Goal: Task Accomplishment & Management: Use online tool/utility

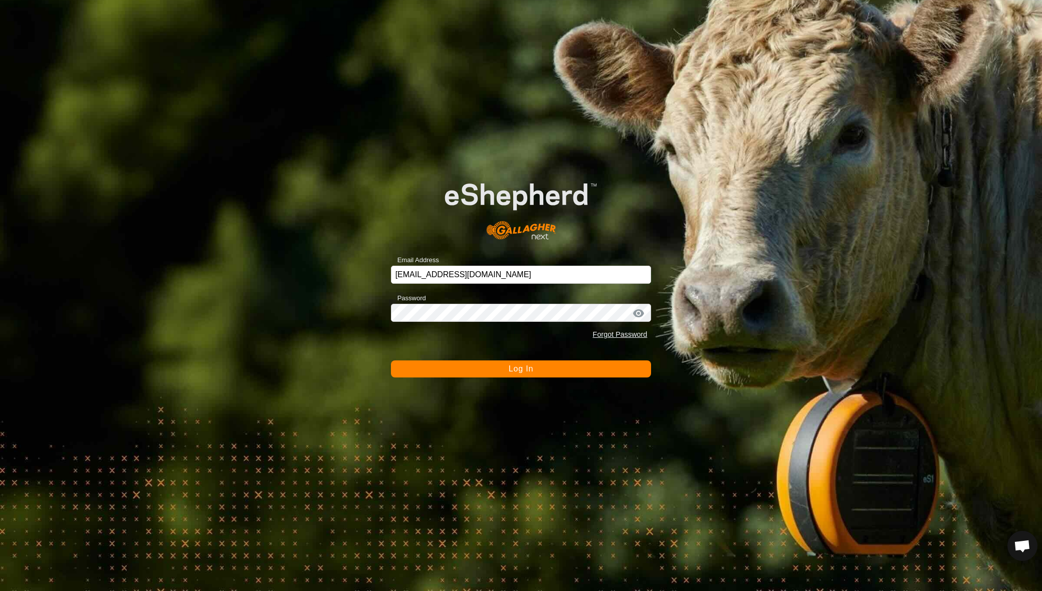
click at [510, 366] on span "Log In" at bounding box center [521, 369] width 25 height 9
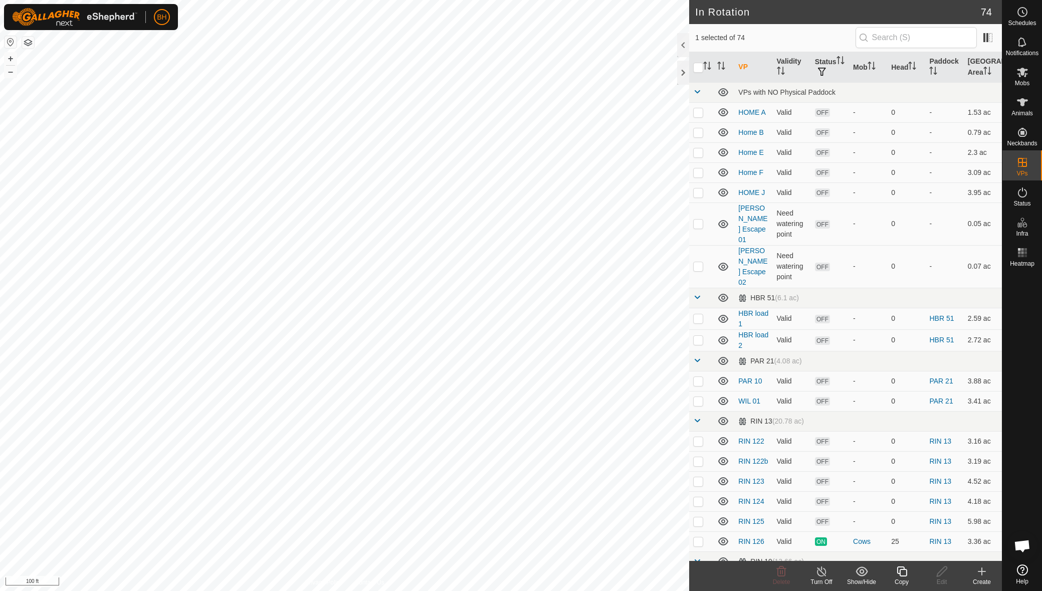
click at [902, 577] on icon at bounding box center [902, 572] width 13 height 12
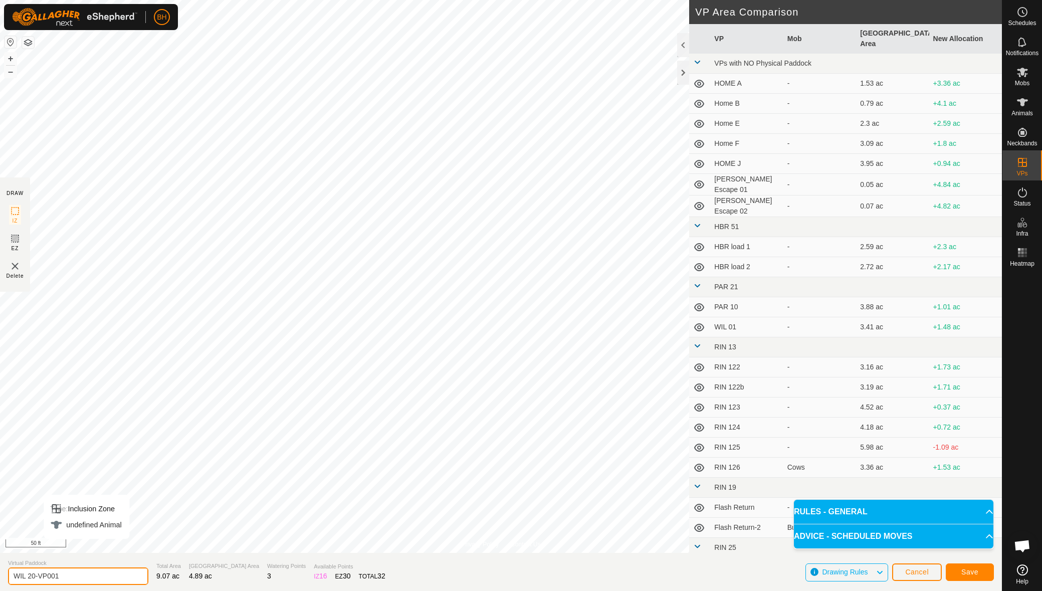
drag, startPoint x: 70, startPoint y: 580, endPoint x: 33, endPoint y: 591, distance: 38.4
click at [33, 591] on html "BH Schedules Notifications Mobs Animals Neckbands VPs Status Infra Heatmap Help…" at bounding box center [521, 295] width 1042 height 591
type input "WIL 21"
click at [984, 576] on button "Save" at bounding box center [970, 573] width 48 height 18
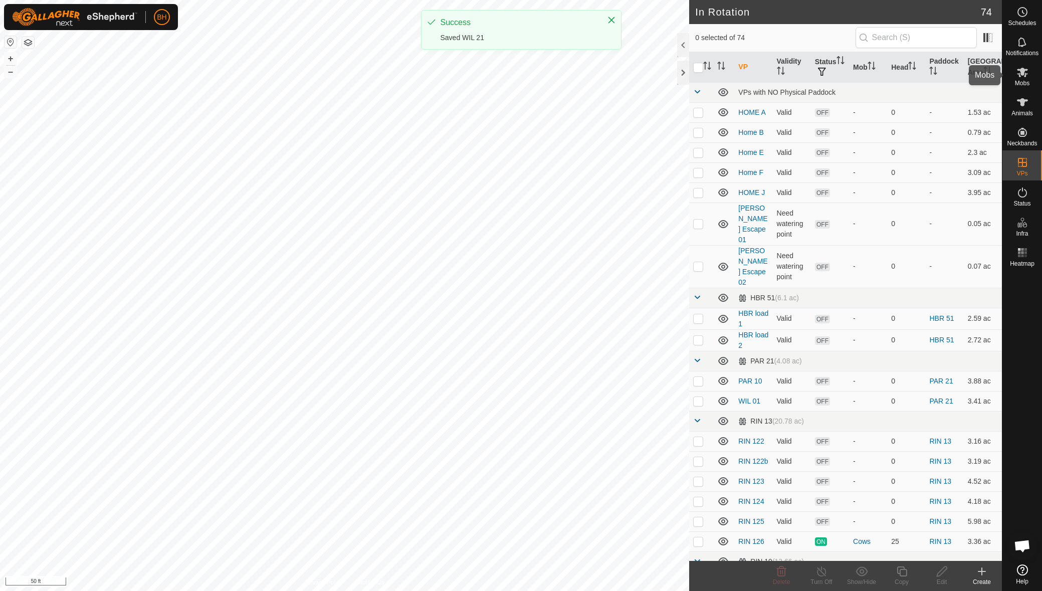
click at [1026, 79] on es-mob-svg-icon at bounding box center [1023, 72] width 18 height 16
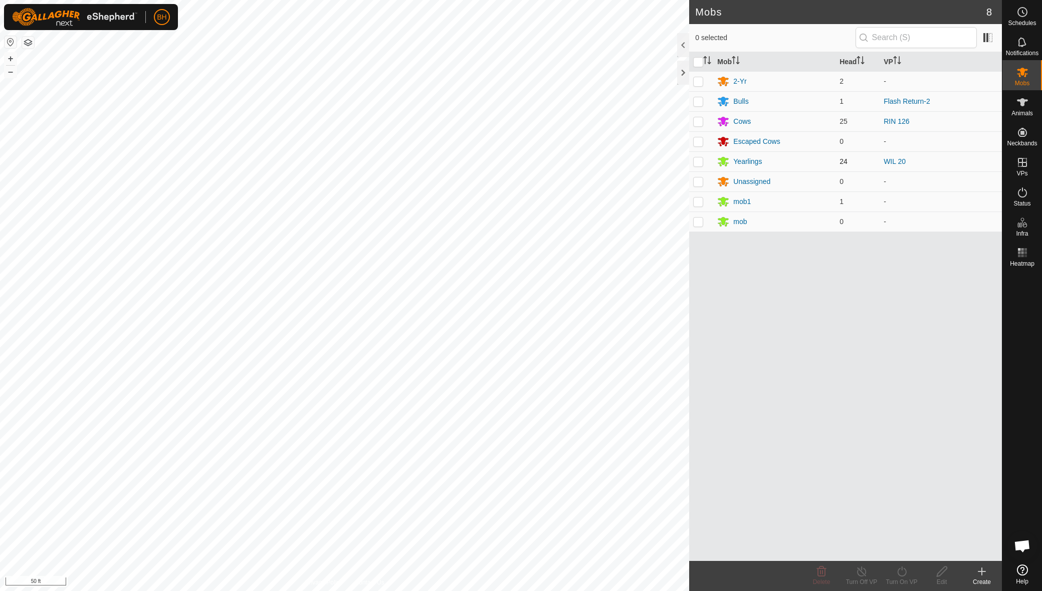
click at [699, 162] on p-checkbox at bounding box center [698, 161] width 10 height 8
checkbox input "true"
click at [904, 577] on icon at bounding box center [902, 572] width 13 height 12
click at [902, 553] on link "Now" at bounding box center [932, 550] width 99 height 20
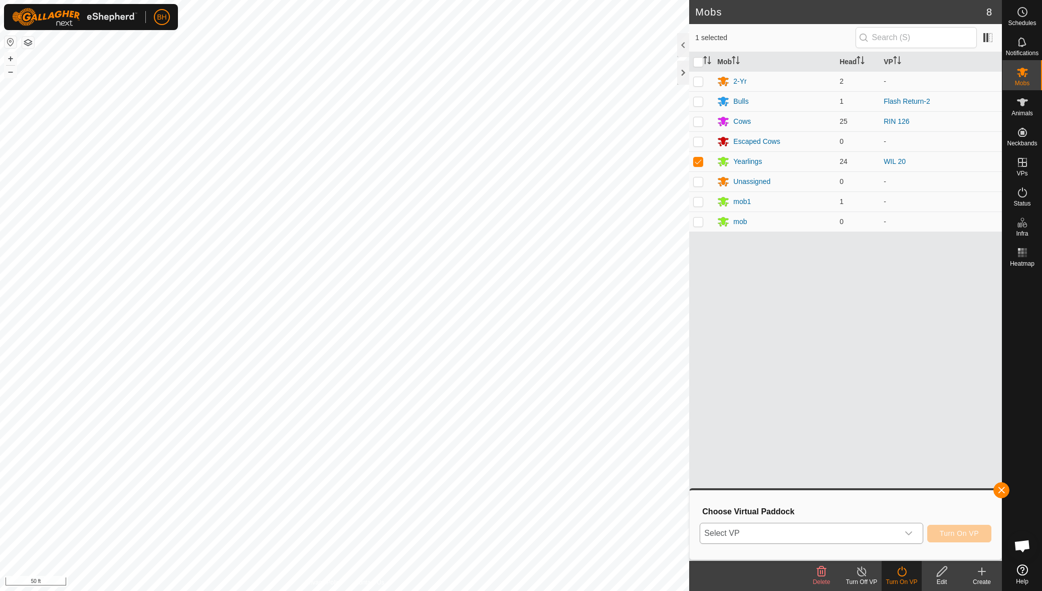
click at [899, 535] on div "dropdown trigger" at bounding box center [909, 534] width 20 height 20
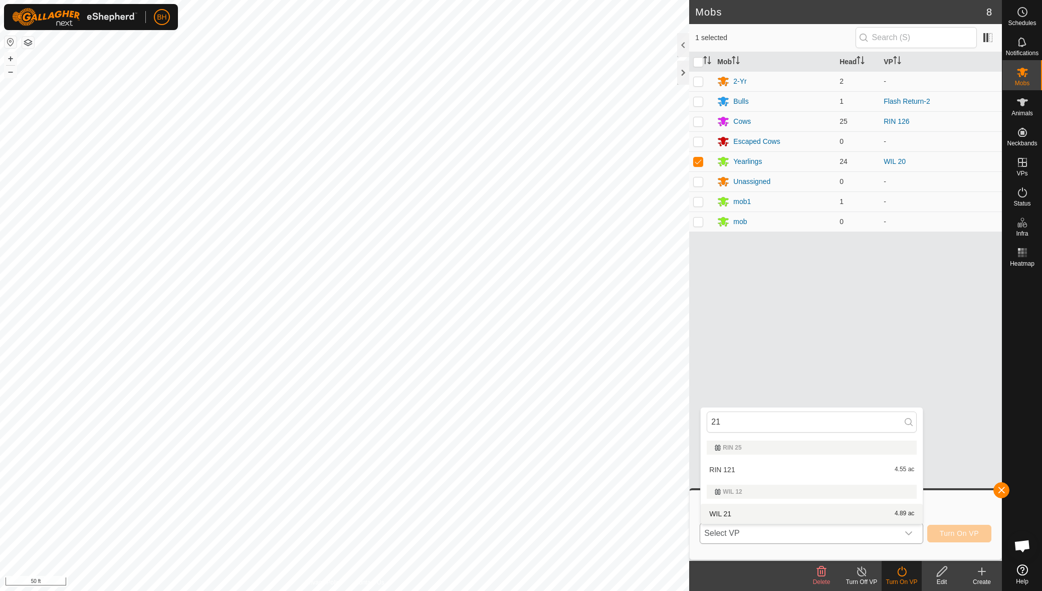
type input "21"
click at [741, 518] on li "WIL 21 4.89 ac" at bounding box center [812, 514] width 222 height 20
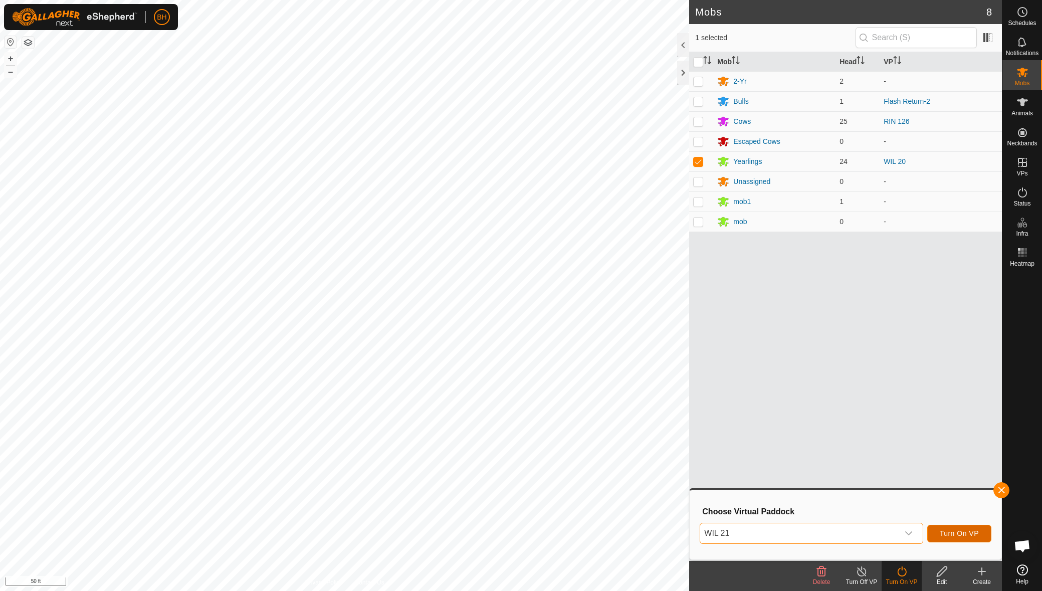
click at [961, 540] on button "Turn On VP" at bounding box center [960, 534] width 64 height 18
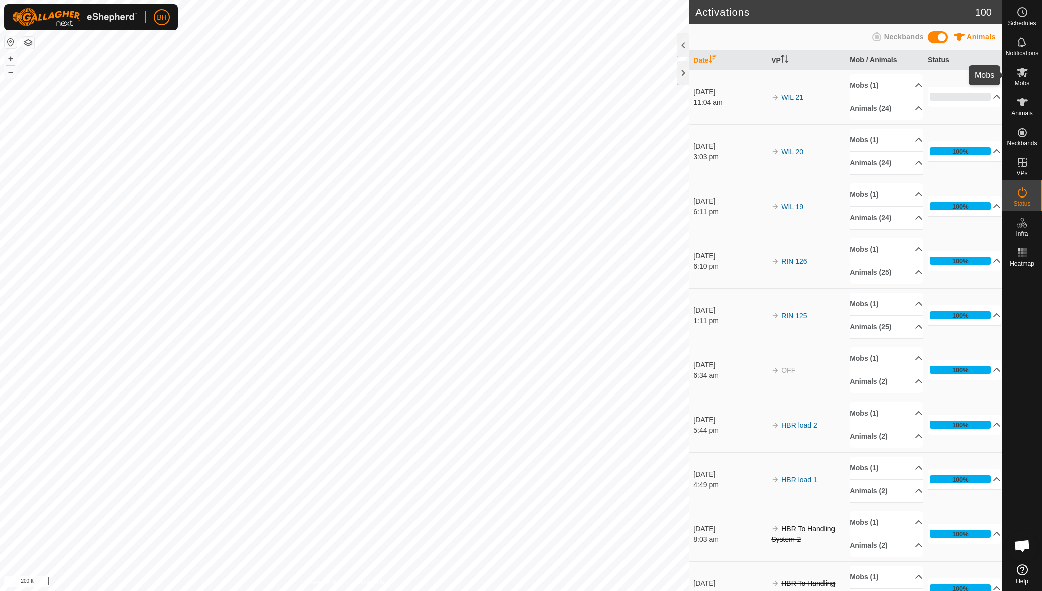
click at [1027, 82] on span "Mobs" at bounding box center [1022, 83] width 15 height 6
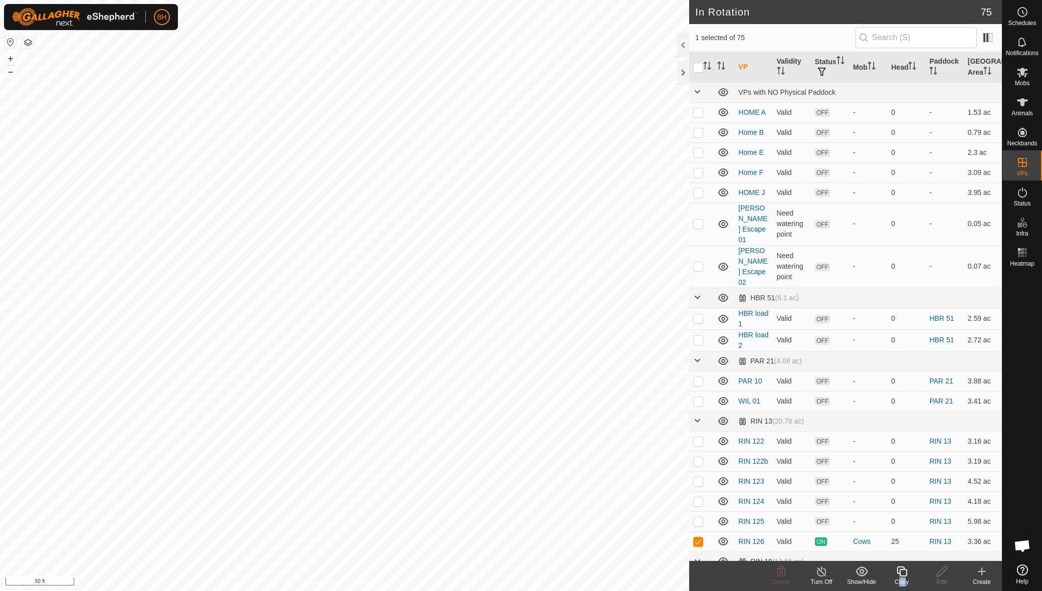
click at [902, 578] on div "Copy" at bounding box center [902, 576] width 40 height 30
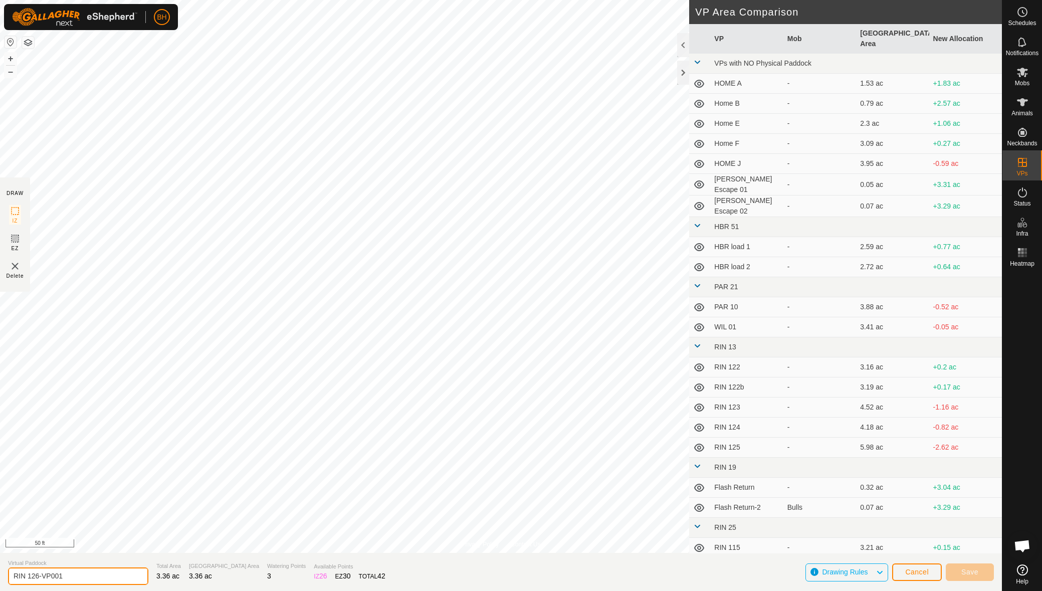
drag, startPoint x: 35, startPoint y: 574, endPoint x: 102, endPoint y: 588, distance: 68.3
click at [85, 579] on input "RIN 126-VP001" at bounding box center [78, 577] width 140 height 18
type input "RIN 127"
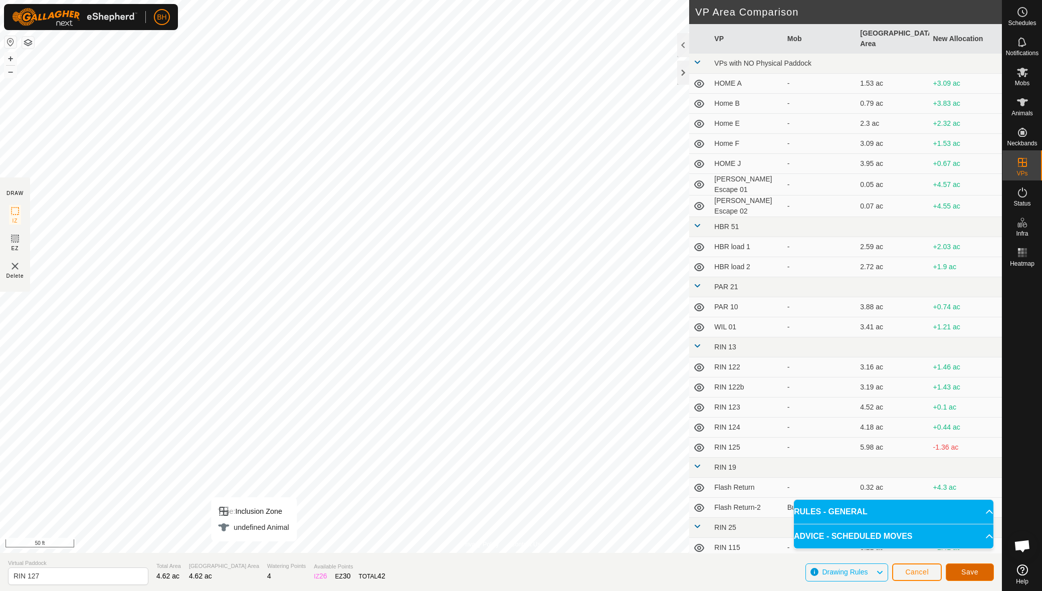
click at [976, 567] on button "Save" at bounding box center [970, 573] width 48 height 18
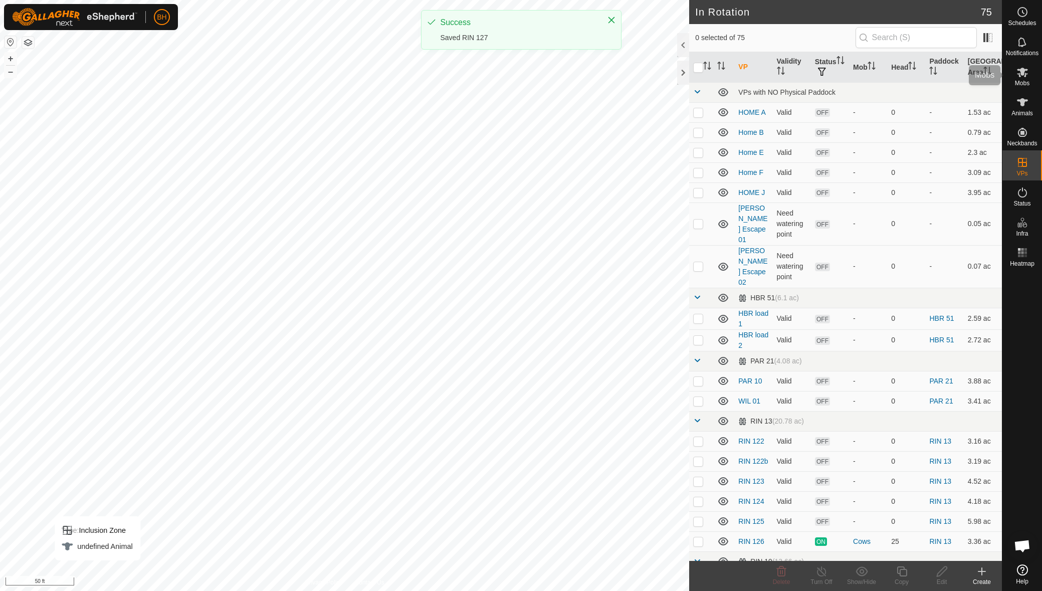
click at [1027, 80] on span "Mobs" at bounding box center [1022, 83] width 15 height 6
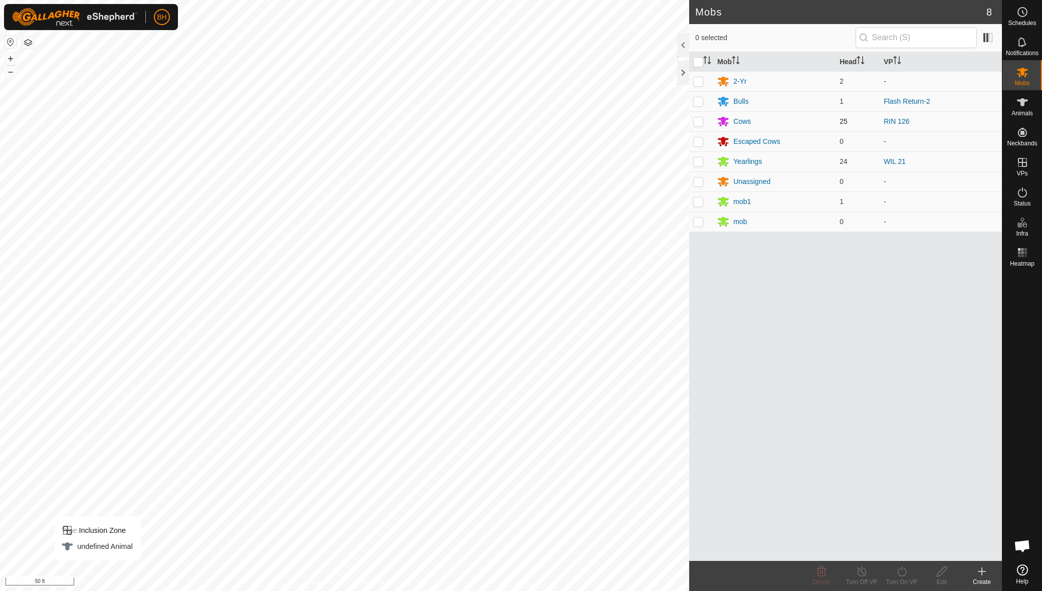
click at [699, 119] on p-checkbox at bounding box center [698, 121] width 10 height 8
checkbox input "true"
click at [898, 575] on icon at bounding box center [902, 572] width 13 height 12
click at [895, 547] on link "Now" at bounding box center [932, 550] width 99 height 20
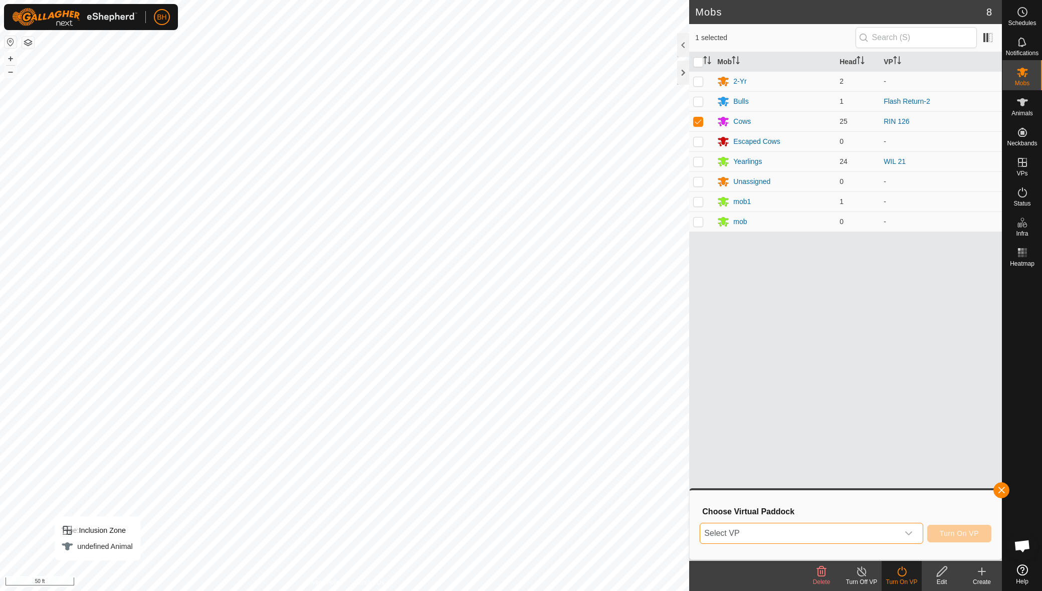
click at [847, 541] on span "Select VP" at bounding box center [800, 534] width 198 height 20
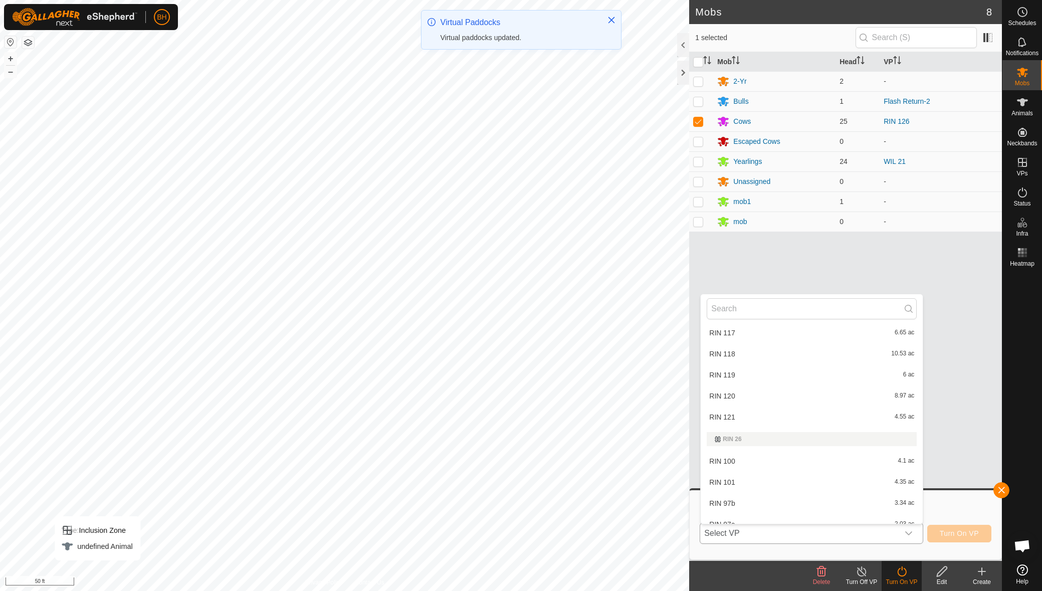
scroll to position [602, 0]
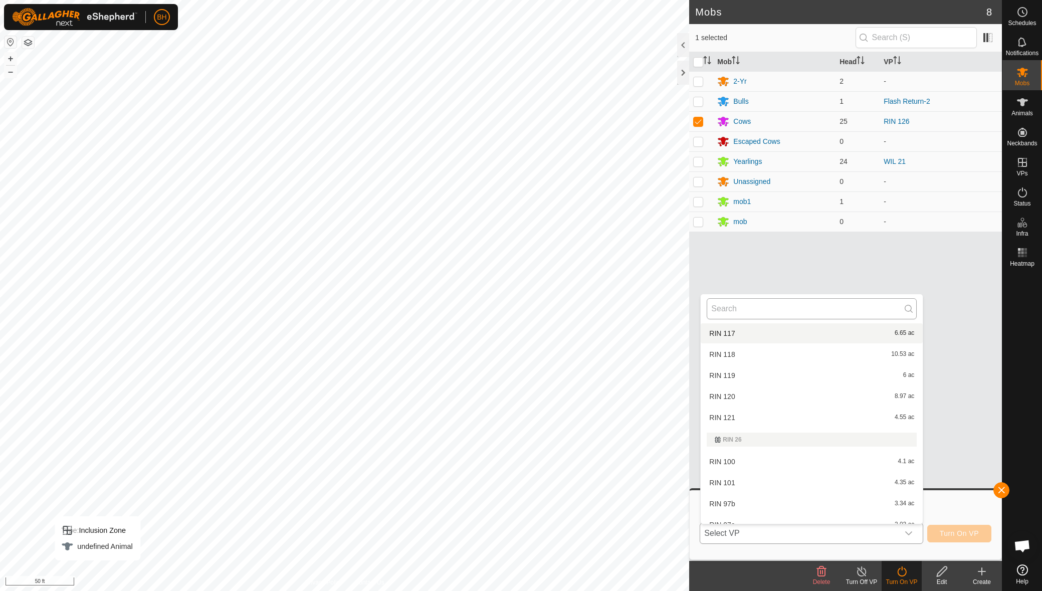
click at [759, 310] on input "text" at bounding box center [812, 308] width 210 height 21
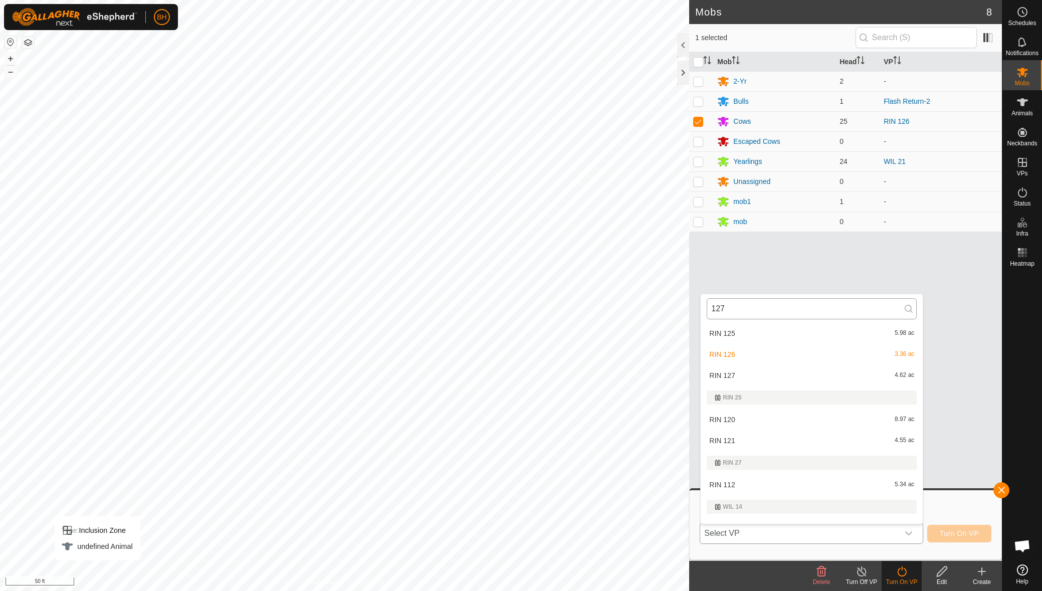
scroll to position [0, 0]
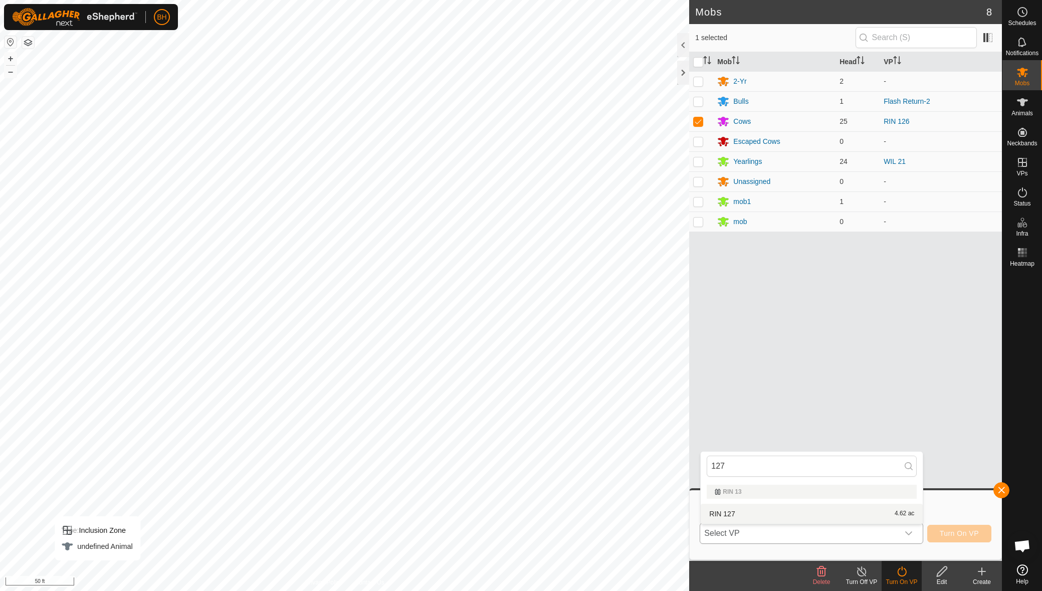
type input "127"
click at [746, 516] on li "RIN 127 4.62 ac" at bounding box center [812, 514] width 222 height 20
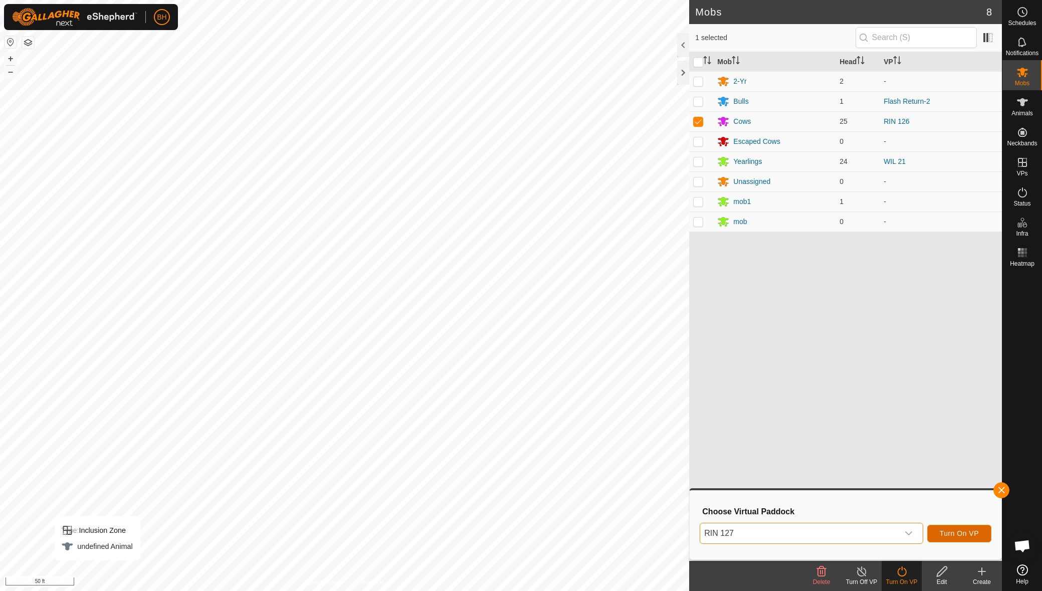
click at [965, 537] on span "Turn On VP" at bounding box center [959, 534] width 39 height 8
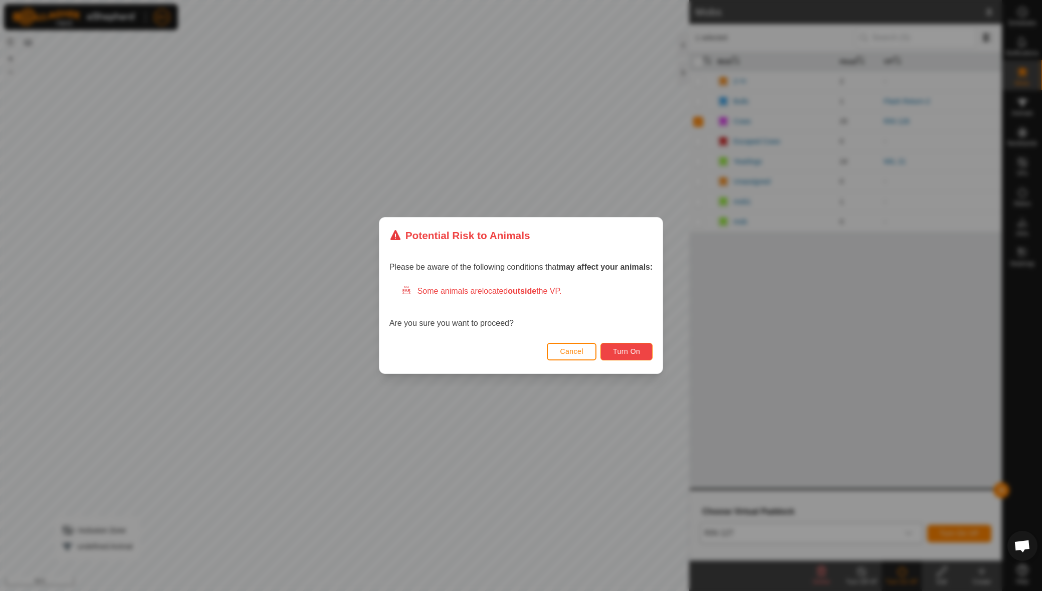
click at [638, 355] on span "Turn On" at bounding box center [626, 351] width 27 height 8
